Goal: Task Accomplishment & Management: Manage account settings

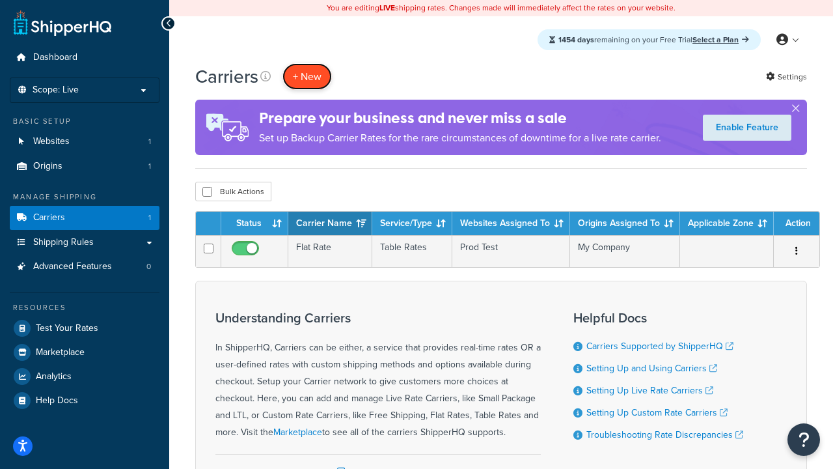
click at [307, 76] on button "+ New" at bounding box center [306, 76] width 49 height 27
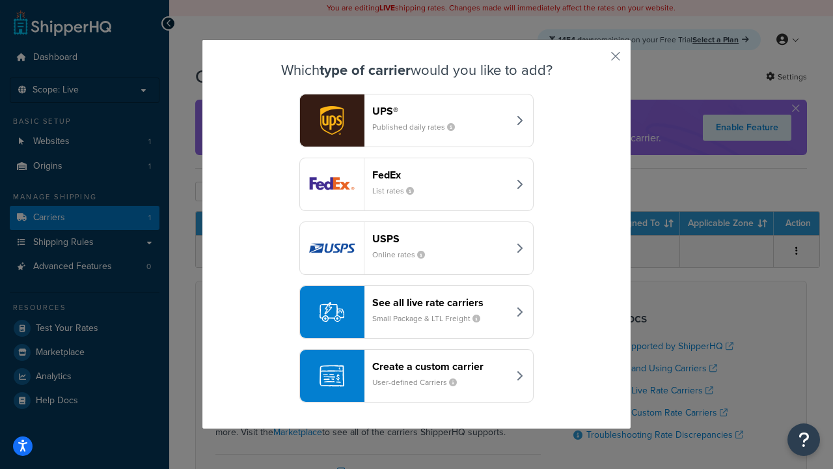
click at [440, 174] on header "FedEx" at bounding box center [440, 175] width 136 height 12
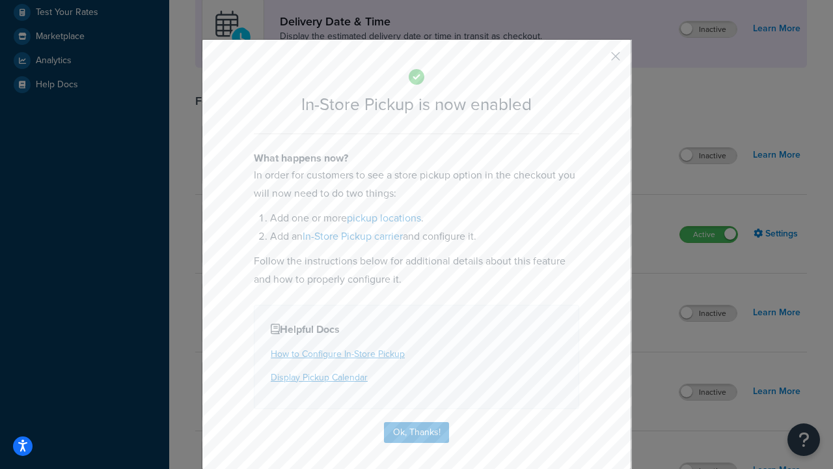
click at [596, 61] on button "button" at bounding box center [596, 60] width 3 height 3
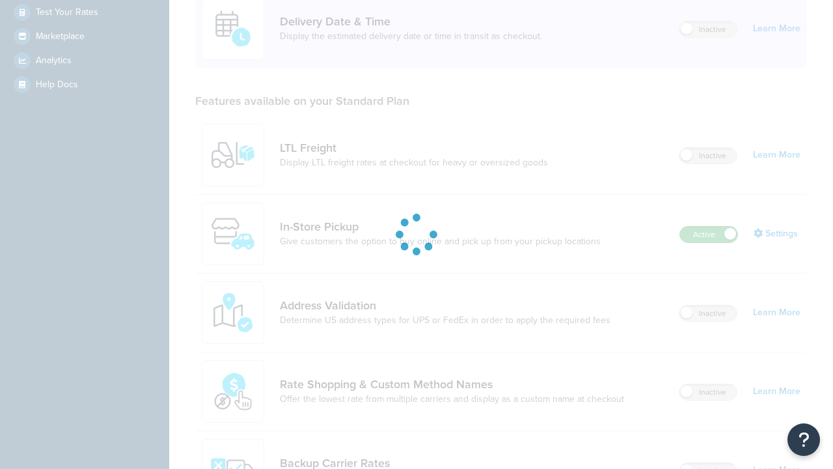
click at [709, 226] on label "Active" at bounding box center [708, 234] width 57 height 16
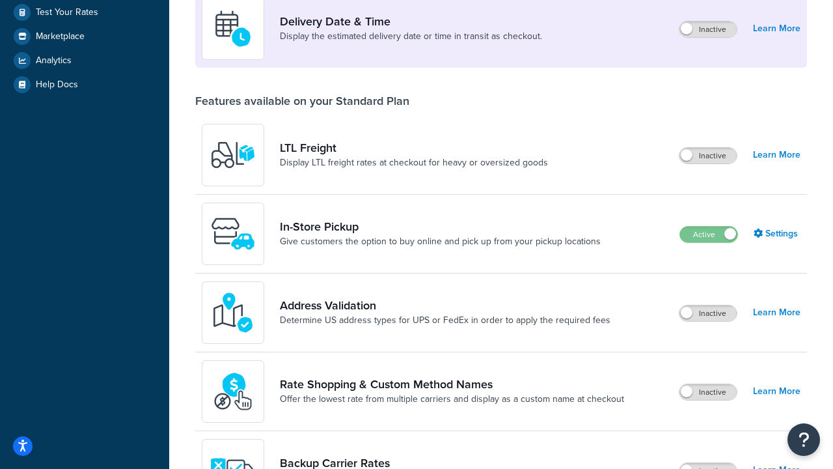
scroll to position [567, 0]
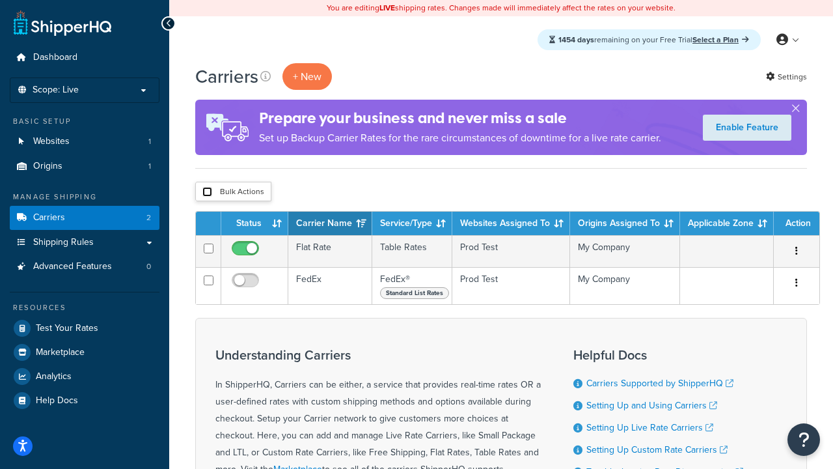
click at [207, 192] on input "checkbox" at bounding box center [207, 192] width 10 height 10
checkbox input "true"
click at [0, 0] on button "Delete" at bounding box center [0, 0] width 0 height 0
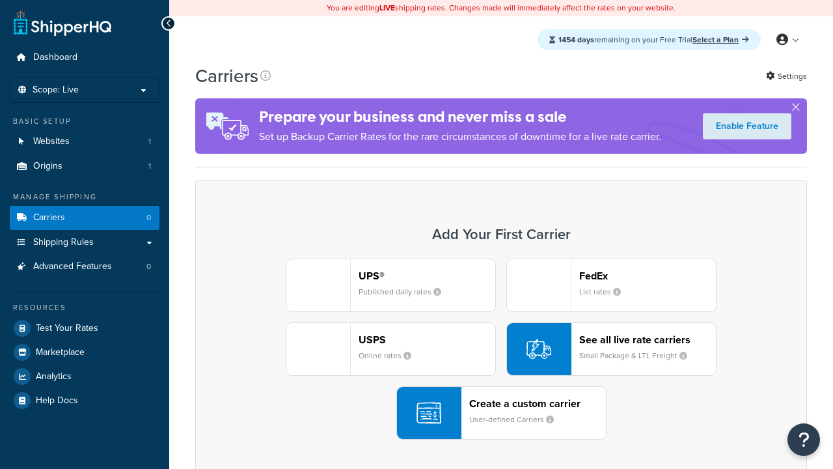
click at [501, 349] on div "UPS® Published daily rates FedEx List rates USPS Online rates See all live rate…" at bounding box center [501, 348] width 584 height 181
click at [501, 413] on div "Create a custom carrier User-defined Carriers" at bounding box center [537, 412] width 137 height 31
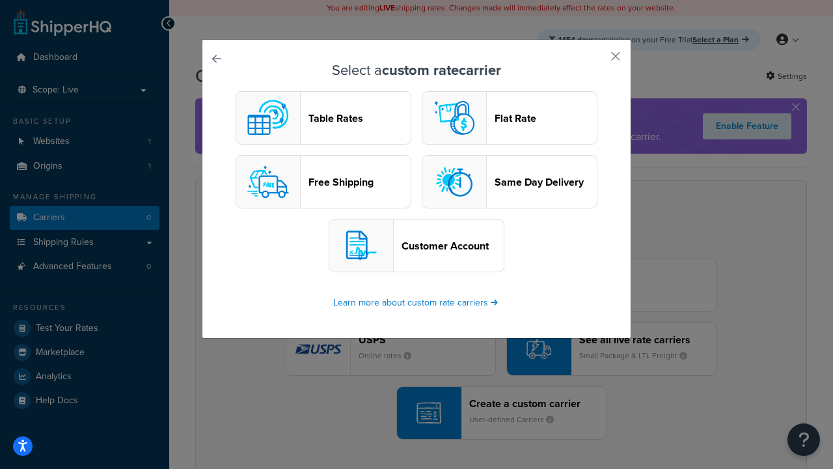
click at [323, 118] on header "Table Rates" at bounding box center [360, 118] width 102 height 12
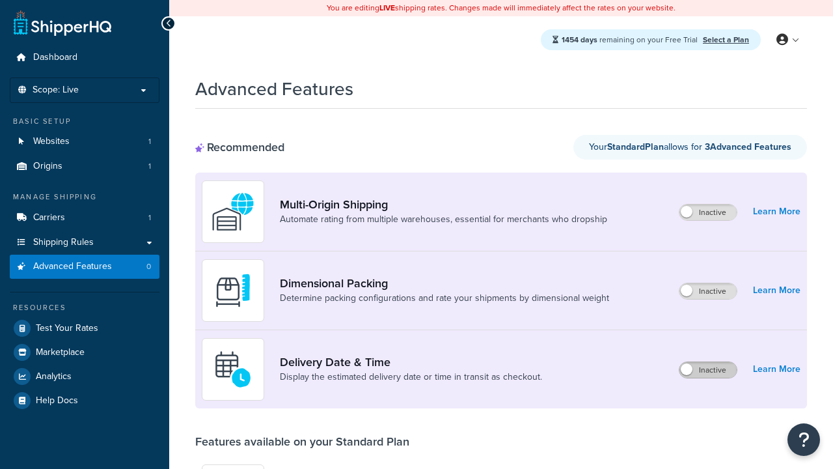
click at [708, 370] on label "Inactive" at bounding box center [707, 370] width 57 height 16
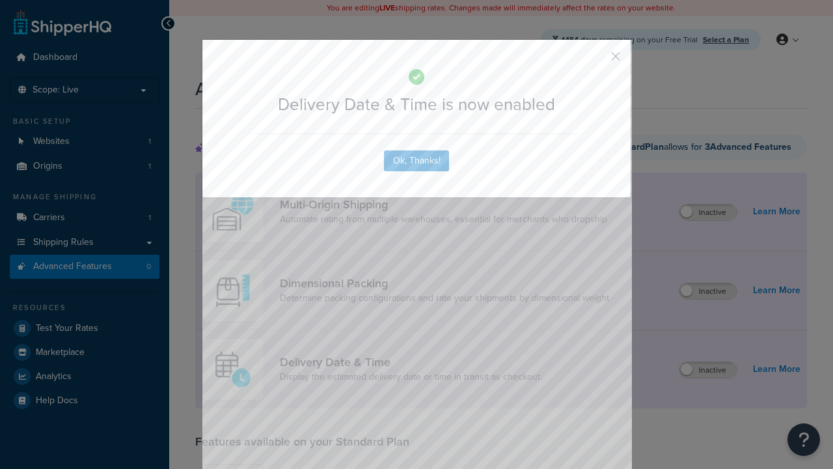
click at [596, 61] on button "button" at bounding box center [596, 60] width 3 height 3
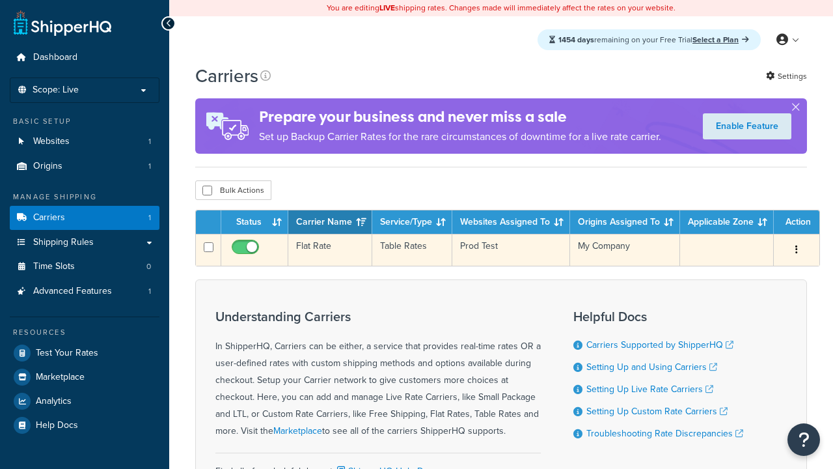
click at [330, 250] on td "Flat Rate" at bounding box center [330, 250] width 84 height 32
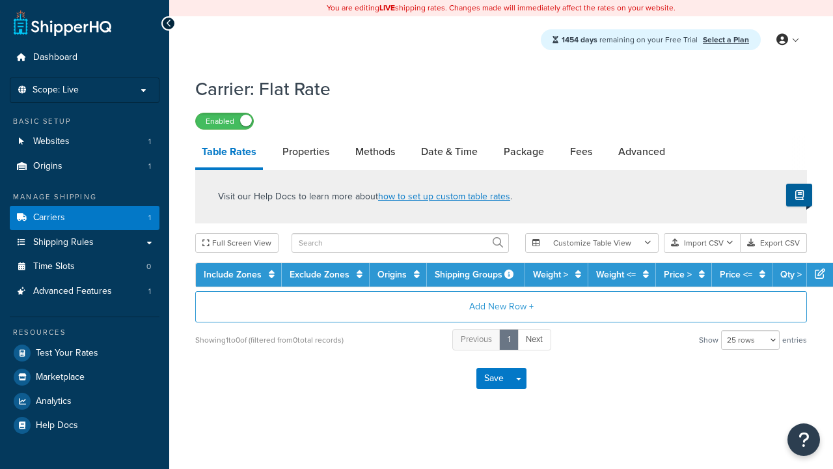
select select "25"
click at [449, 152] on link "Date & Time" at bounding box center [450, 151] width 70 height 31
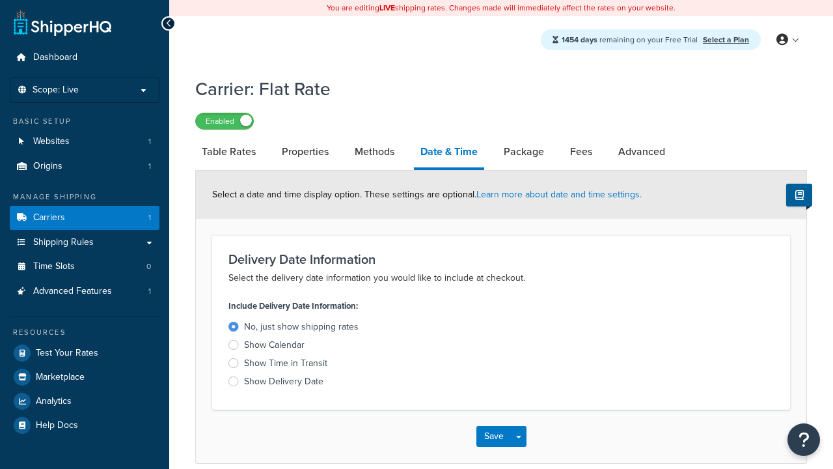
click at [274, 347] on div "Show Calendar" at bounding box center [274, 344] width 61 height 13
click at [0, 0] on input "Show Calendar" at bounding box center [0, 0] width 0 height 0
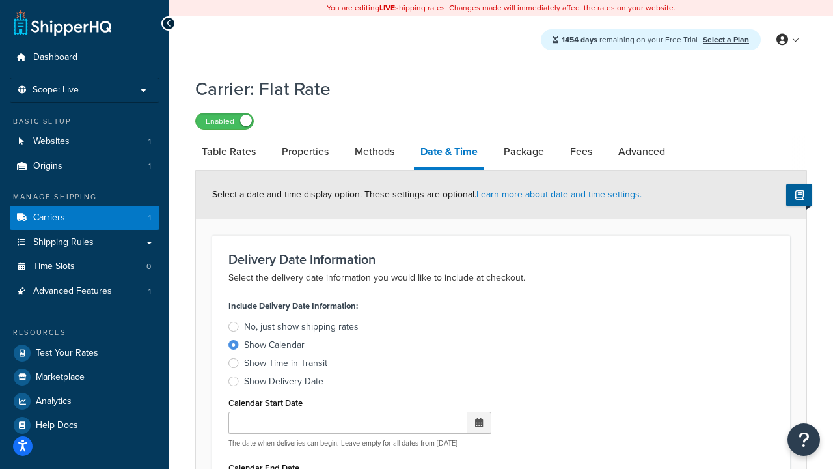
click at [274, 347] on div "Show Calendar" at bounding box center [274, 344] width 61 height 13
click at [0, 0] on input "Show Calendar" at bounding box center [0, 0] width 0 height 0
type input "07/29/2025"
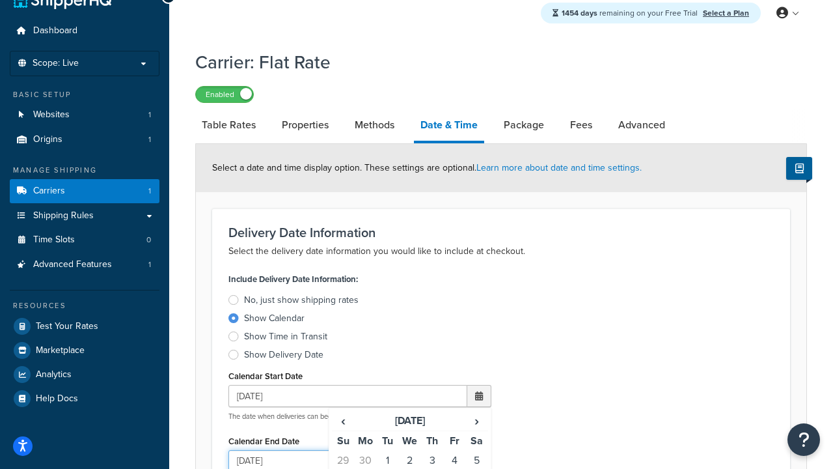
type input "07/29/2026"
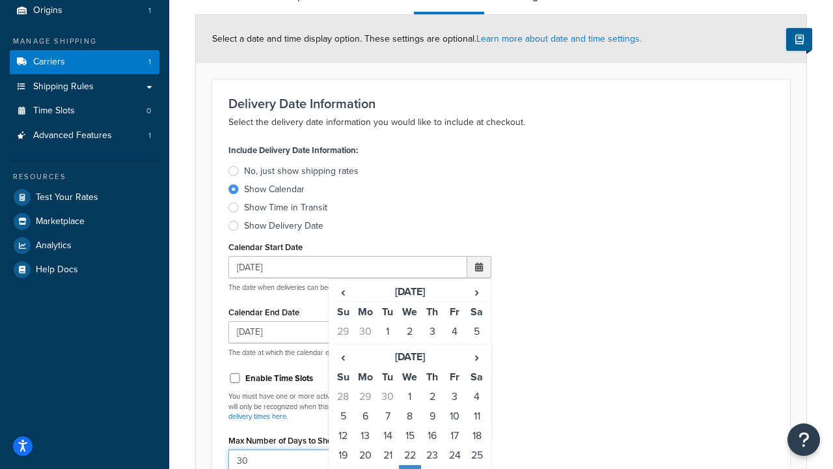
type input "30"
type input "11:00 AM"
type input "5"
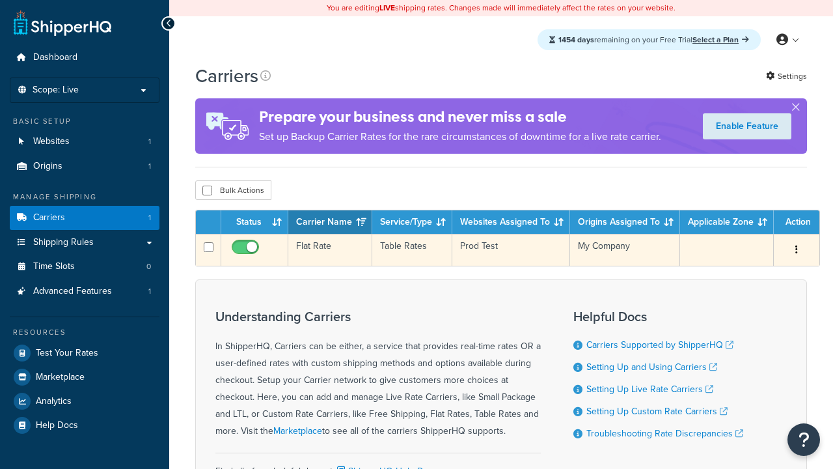
click at [330, 250] on td "Flat Rate" at bounding box center [330, 250] width 84 height 32
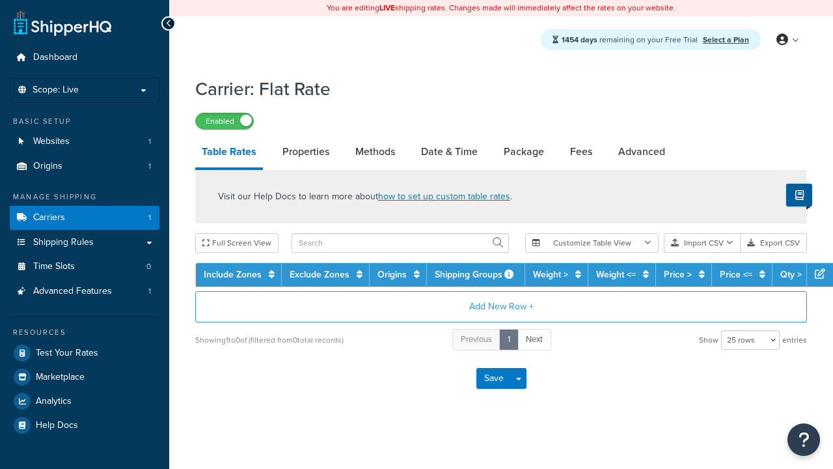
select select "25"
click at [449, 152] on link "Date & Time" at bounding box center [450, 151] width 70 height 31
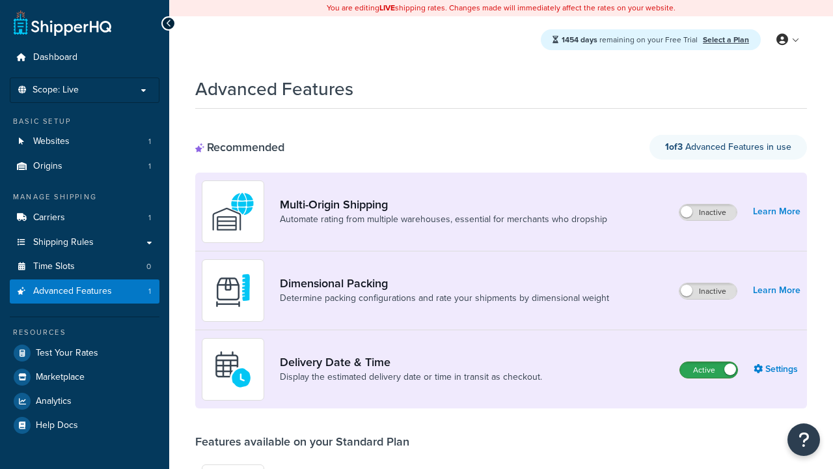
click at [709, 370] on label "Active" at bounding box center [708, 370] width 57 height 16
